Goal: Information Seeking & Learning: Find specific fact

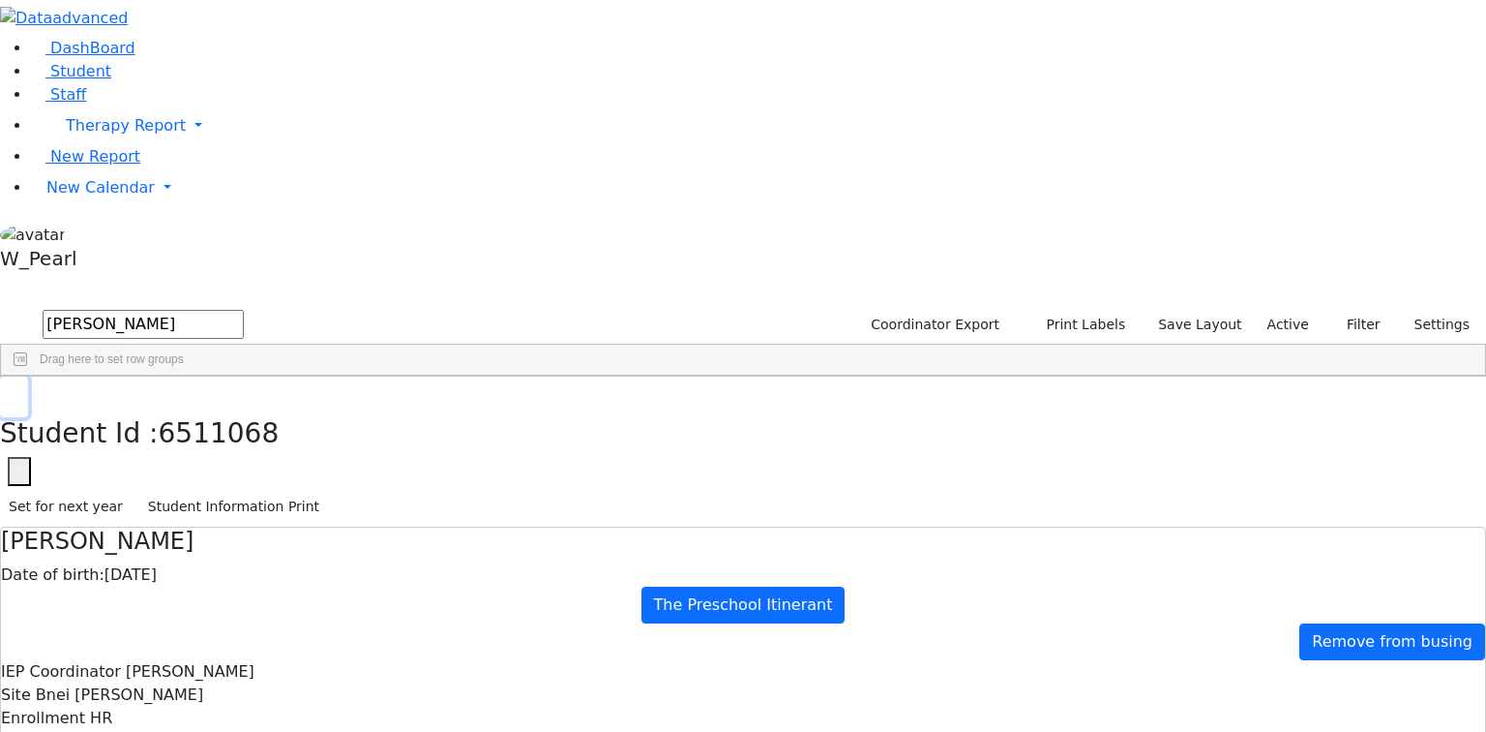
click at [9, 391] on use "button" at bounding box center [9, 391] width 0 height 0
drag, startPoint x: 325, startPoint y: 105, endPoint x: 278, endPoint y: 84, distance: 51.6
click at [296, 307] on div "[PERSON_NAME] Coordinator Export Print Labels Save Layout Active Filter All Act…" at bounding box center [743, 342] width 1486 height 70
drag, startPoint x: 326, startPoint y: 74, endPoint x: -170, endPoint y: 105, distance: 497.5
click at [0, 105] on html "Printing Please wait. Remaining time 10 seconds. Print Schedule Options Show Bi…" at bounding box center [743, 558] width 1486 height 1116
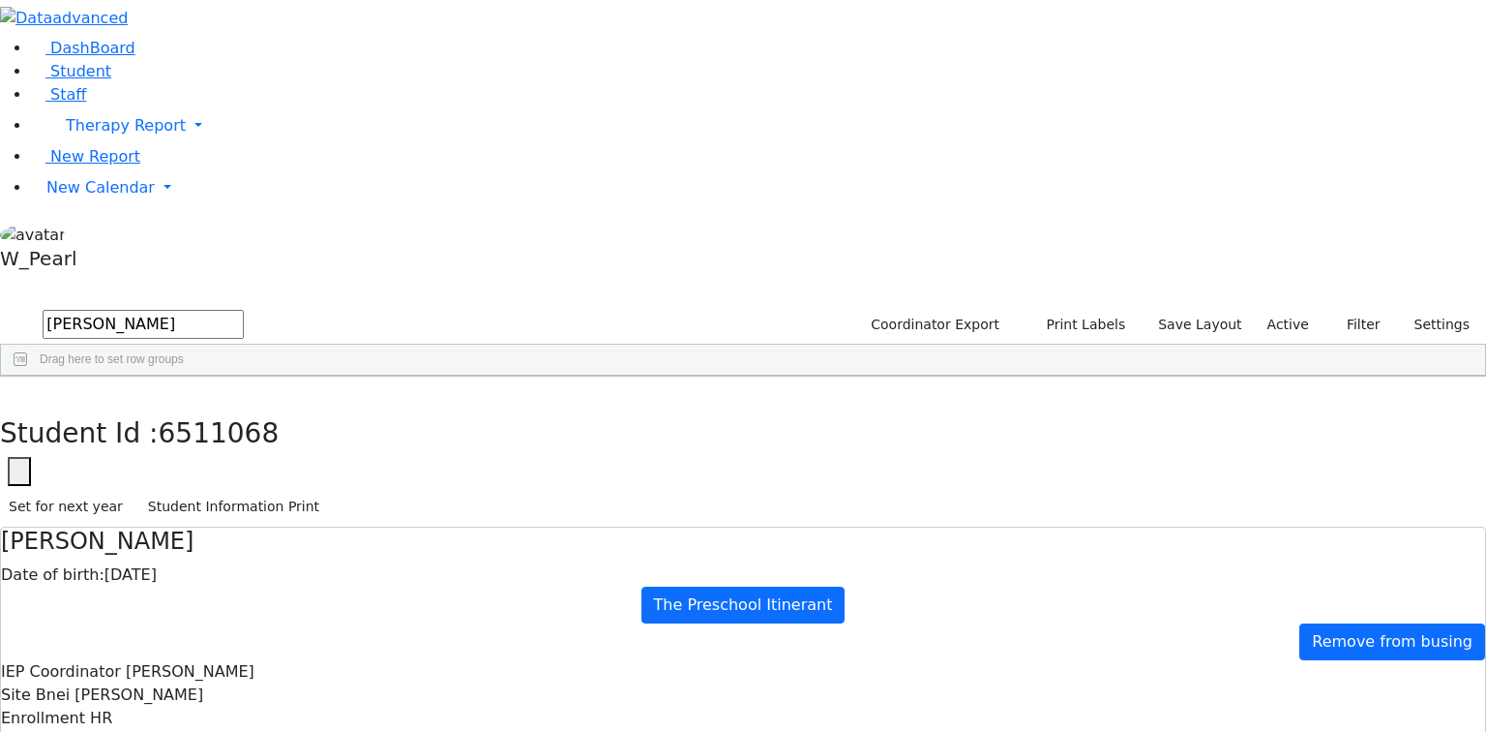
click at [9, 391] on use "button" at bounding box center [9, 391] width 0 height 0
drag, startPoint x: 295, startPoint y: 69, endPoint x: -192, endPoint y: 145, distance: 492.7
click at [0, 145] on html "Printing Please wait. Remaining time 10 seconds. Print Schedule Options Show Bi…" at bounding box center [743, 558] width 1486 height 1116
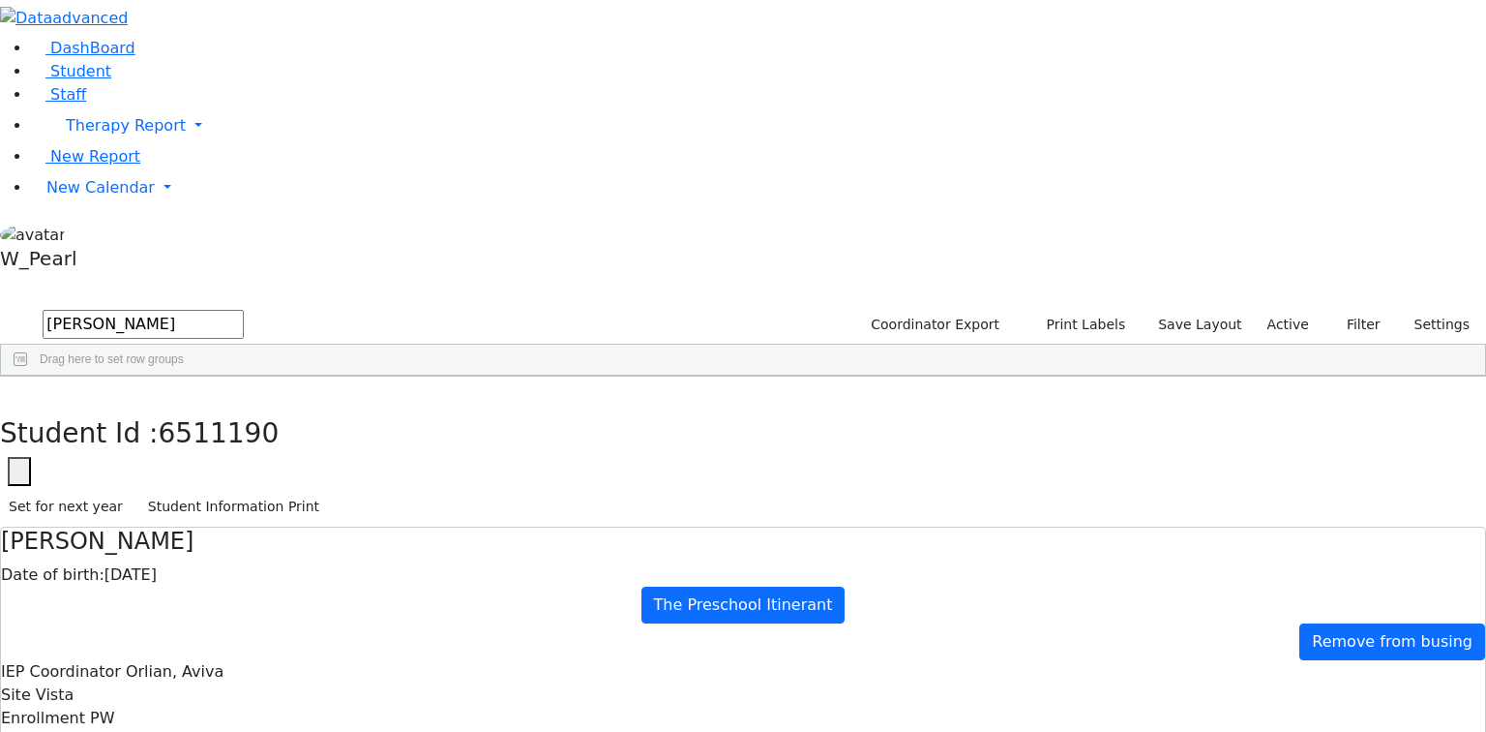
scroll to position [155, 0]
type input "[PERSON_NAME]"
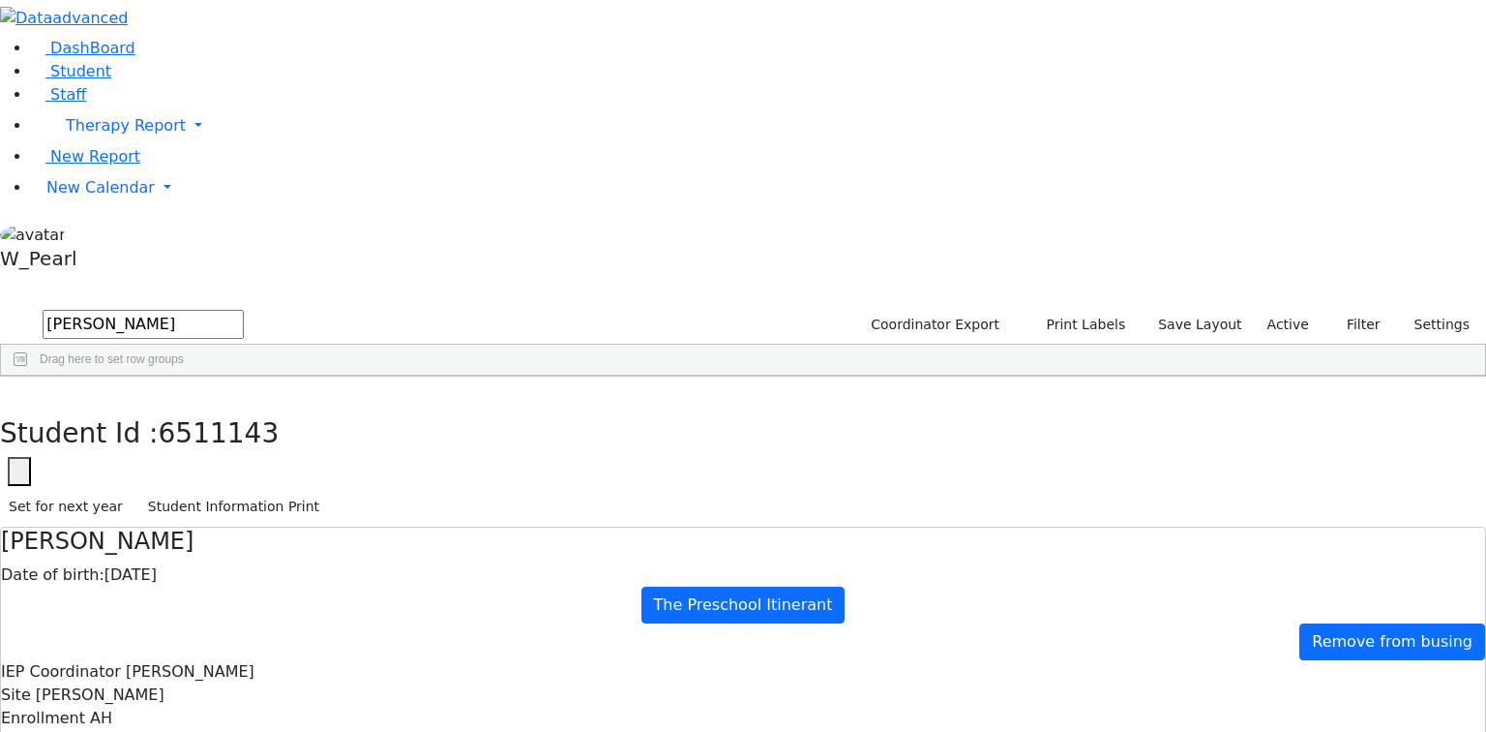
scroll to position [264, 0]
